Goal: Find specific page/section: Find specific page/section

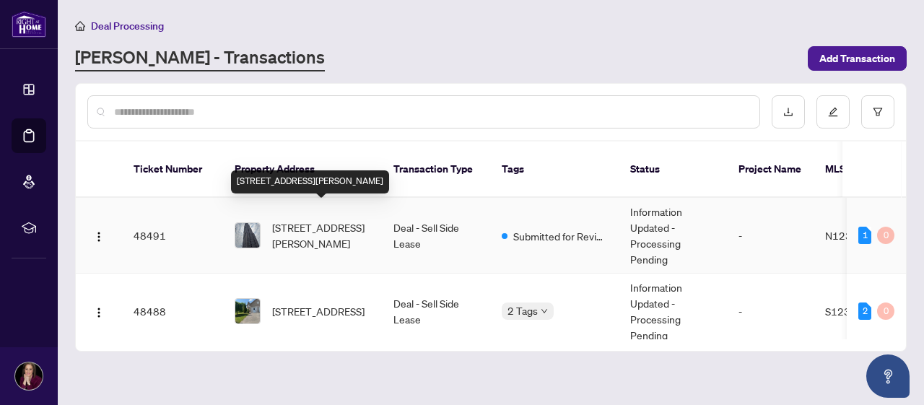
click at [360, 221] on span "[STREET_ADDRESS][PERSON_NAME]" at bounding box center [321, 235] width 98 height 32
